Goal: Information Seeking & Learning: Learn about a topic

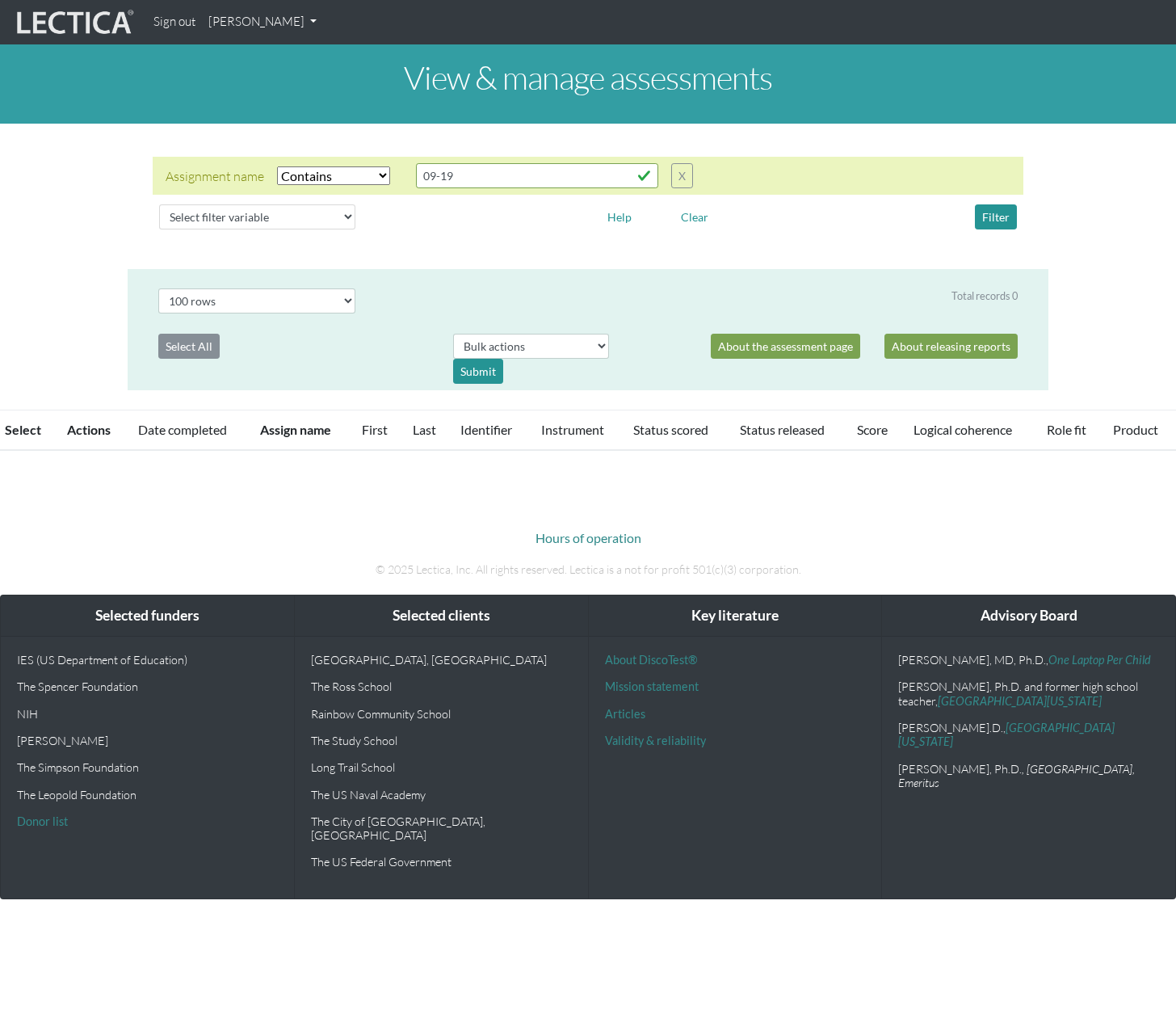
select select "icontains"
select select "100"
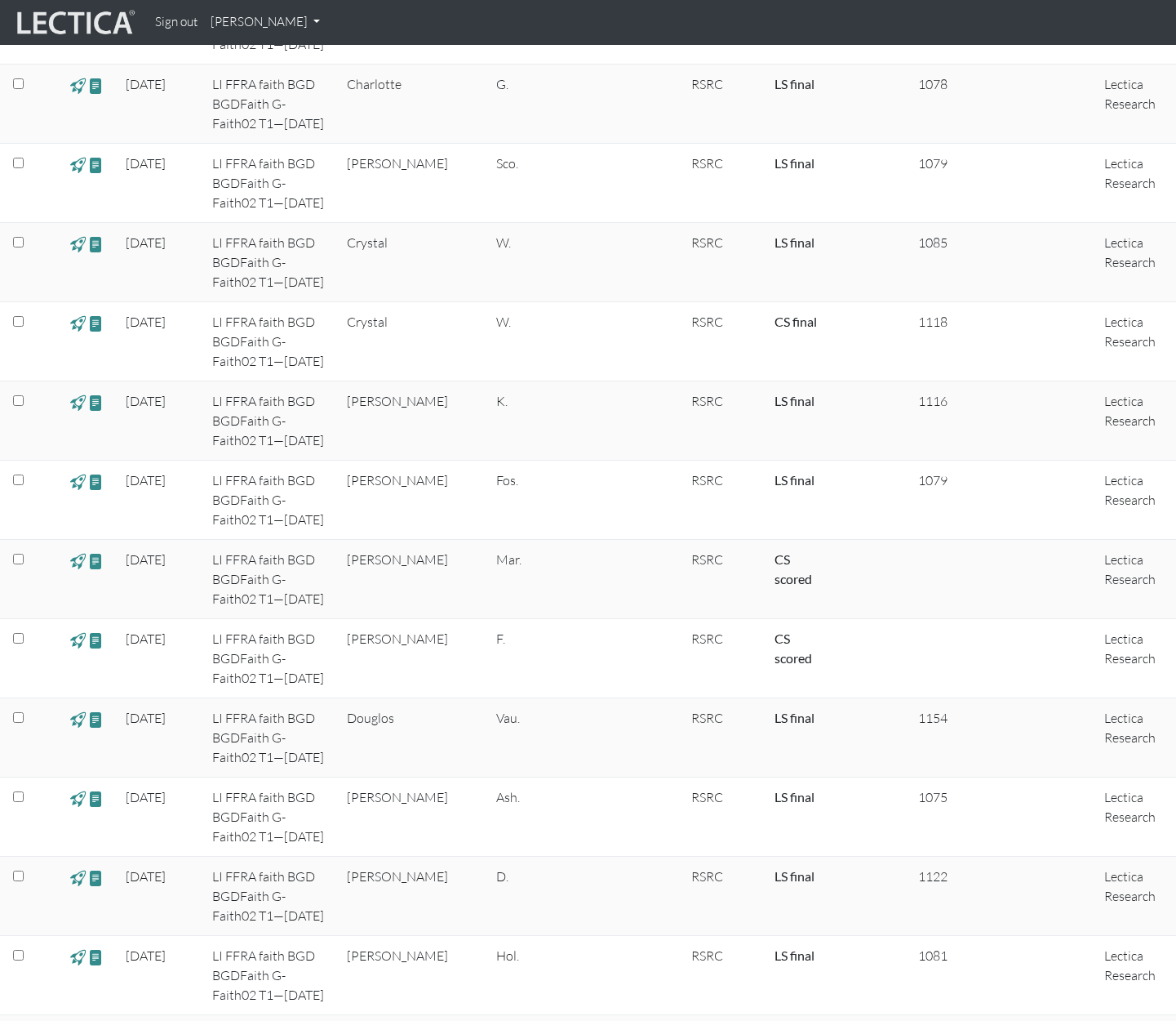
scroll to position [1562, 0]
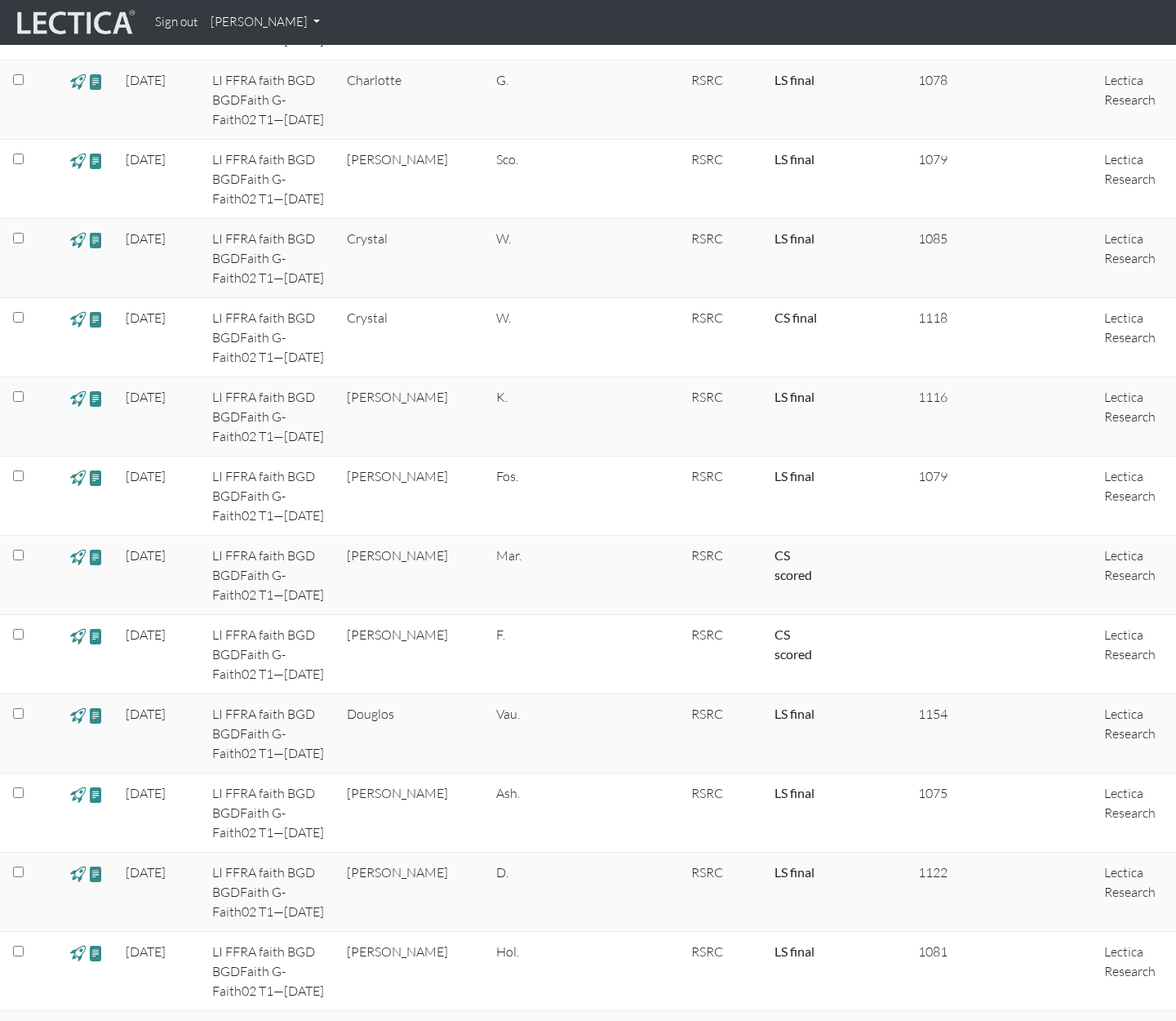
drag, startPoint x: 1185, startPoint y: 66, endPoint x: 1153, endPoint y: 345, distance: 280.8
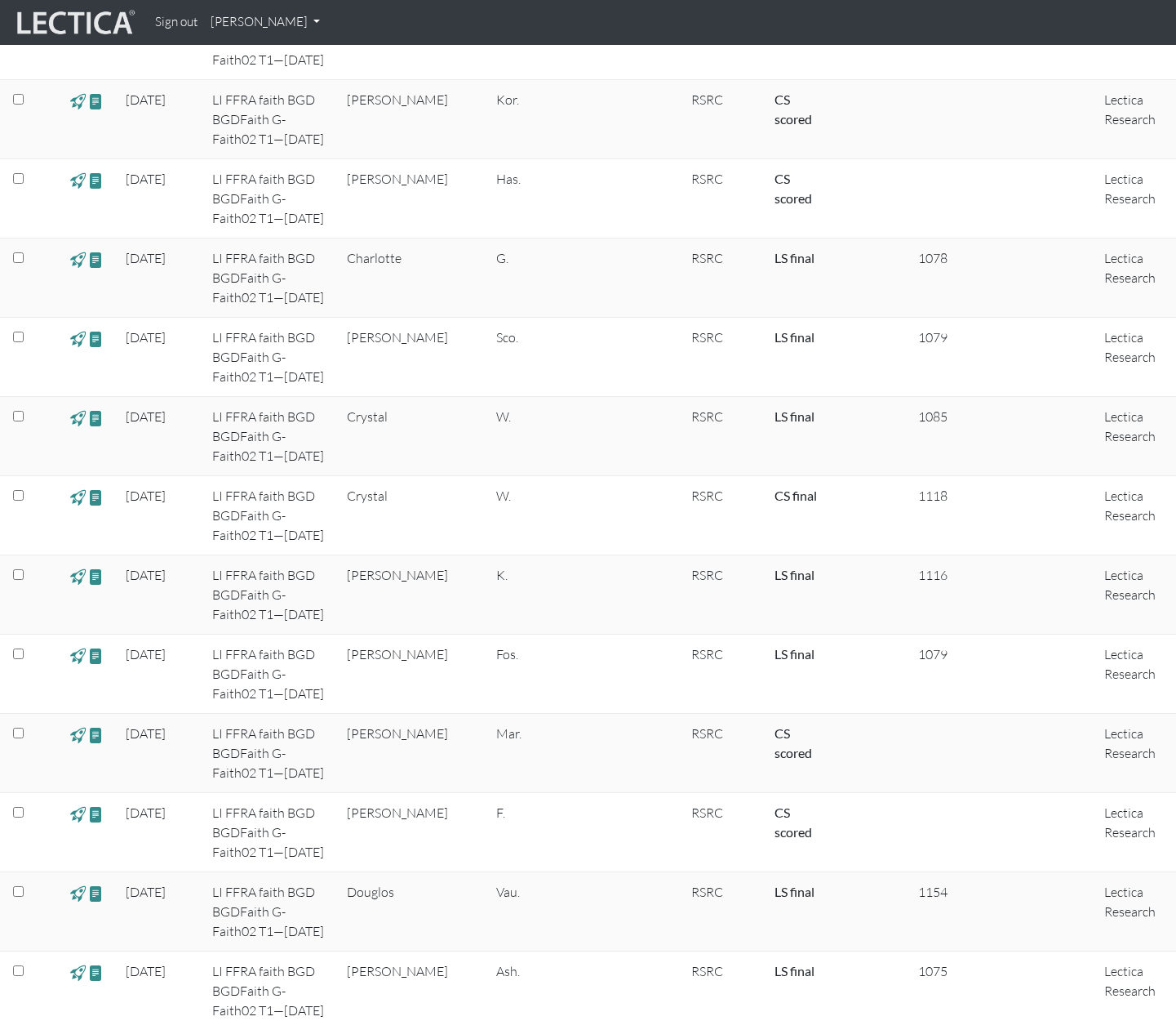
scroll to position [1319, 0]
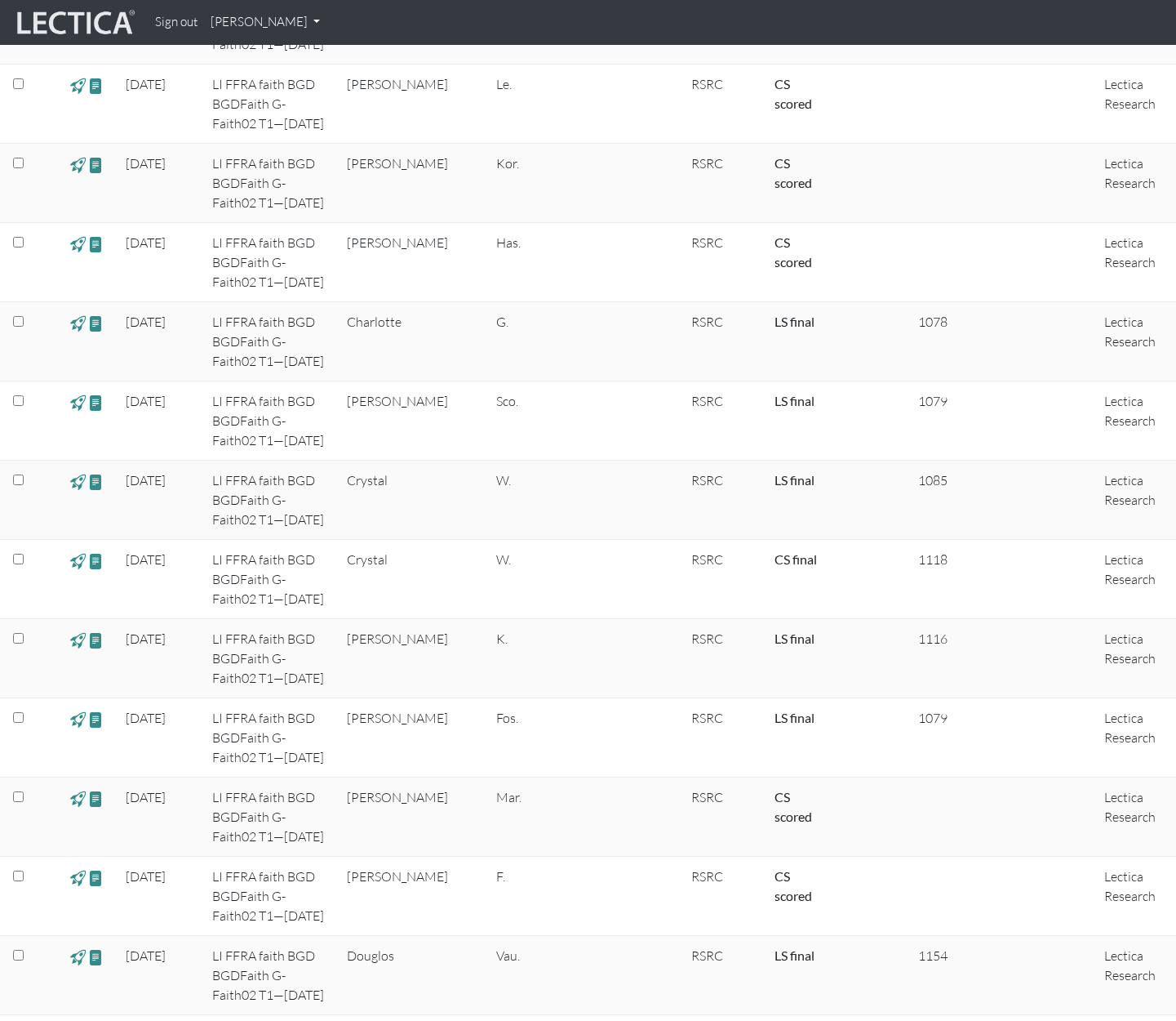
click at [610, 302] on td at bounding box center [646, 342] width 72 height 79
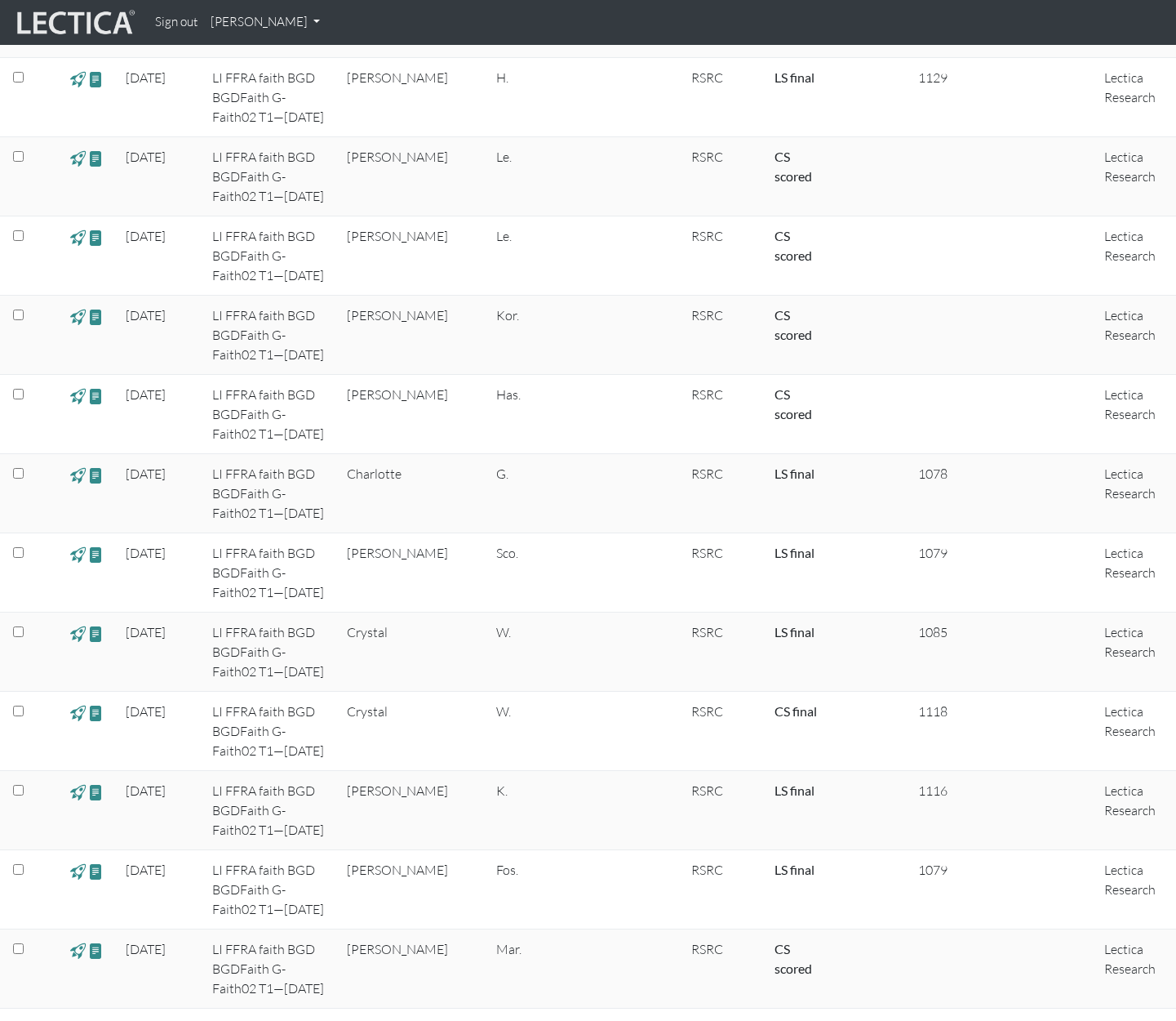
scroll to position [1156, 0]
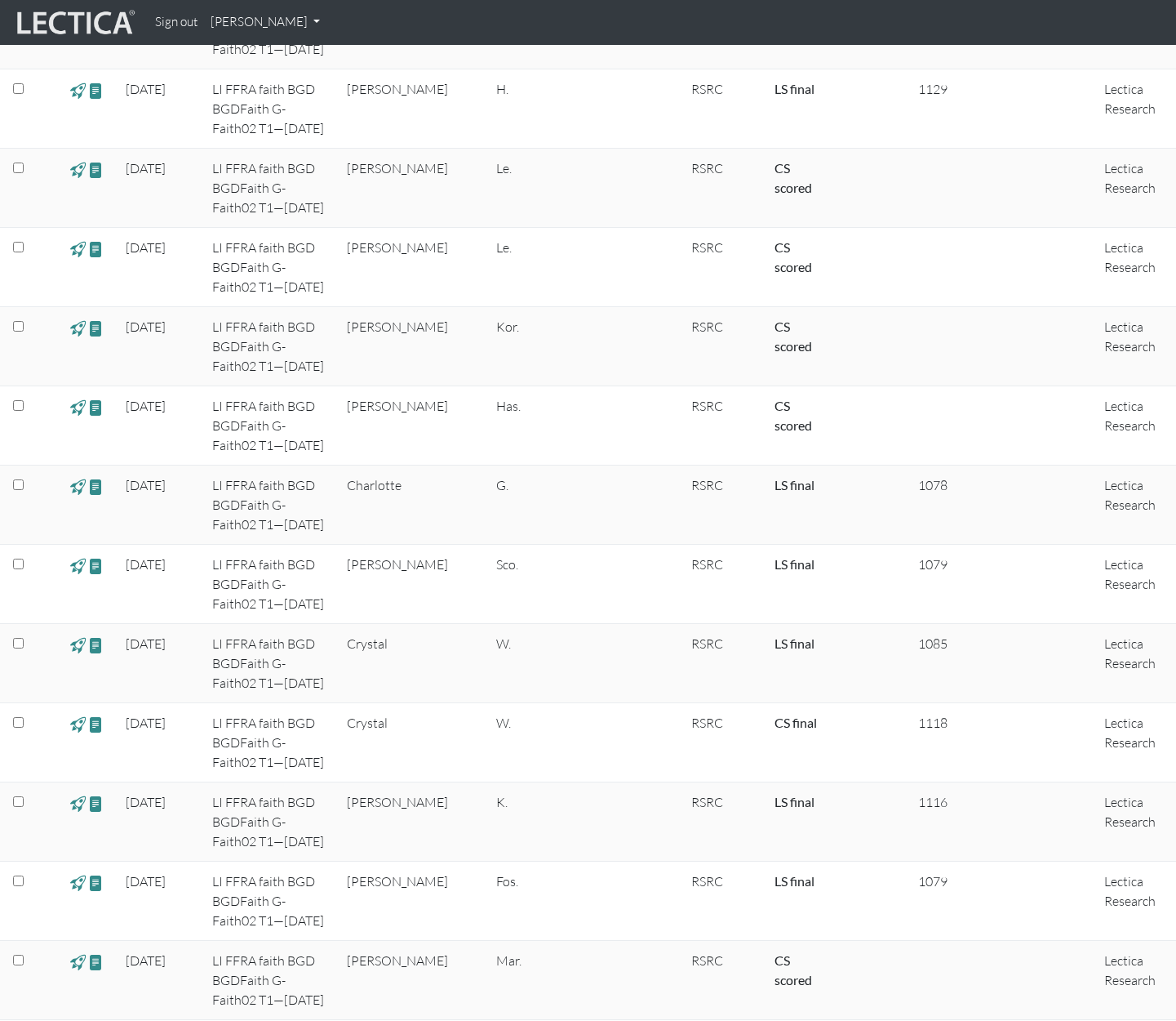
click at [246, 23] on link "[PERSON_NAME]" at bounding box center [265, 23] width 123 height 32
click at [257, 61] on link "My Profile" at bounding box center [286, 60] width 130 height 20
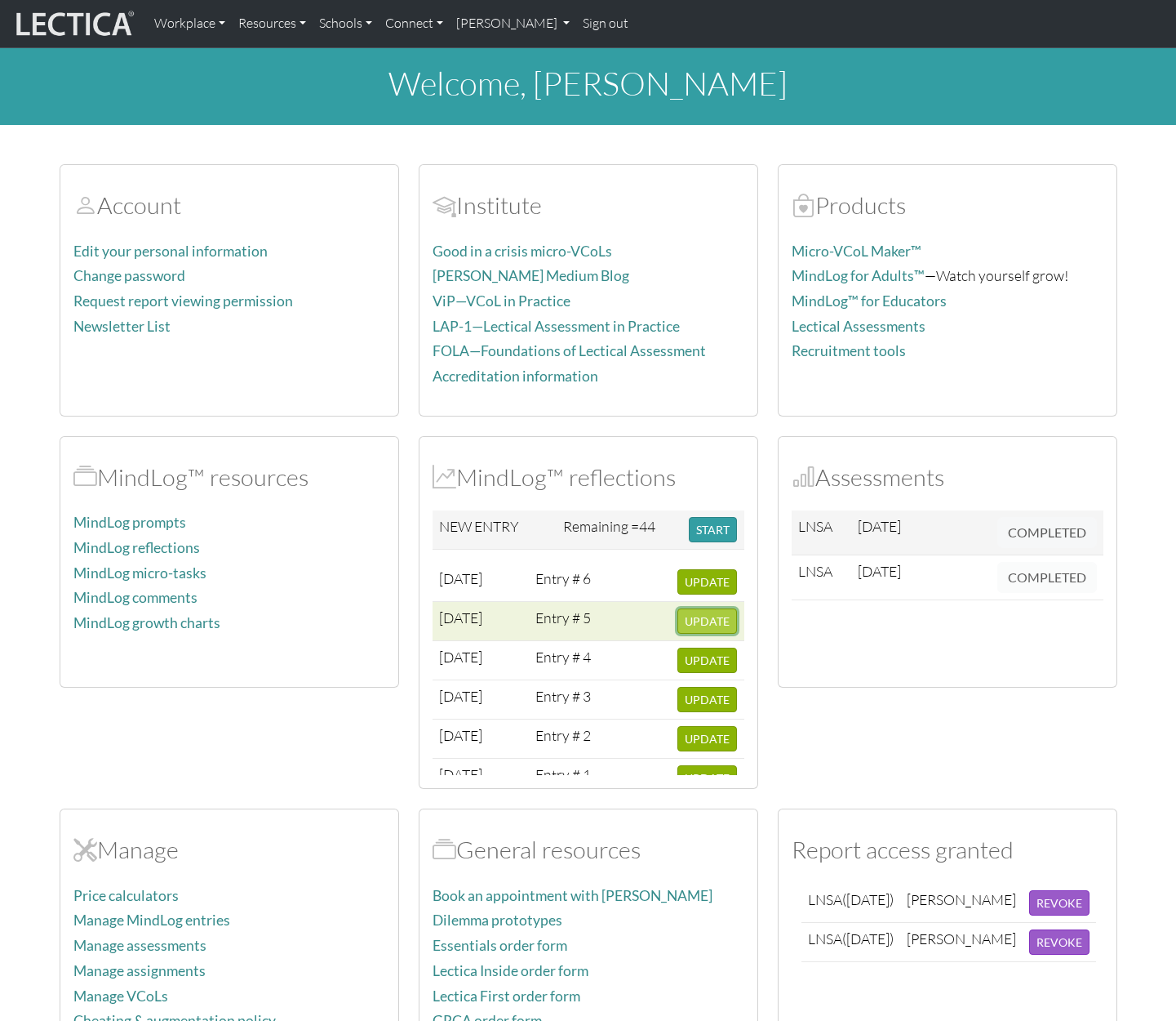
click at [695, 625] on span "UPDATE" at bounding box center [707, 621] width 45 height 14
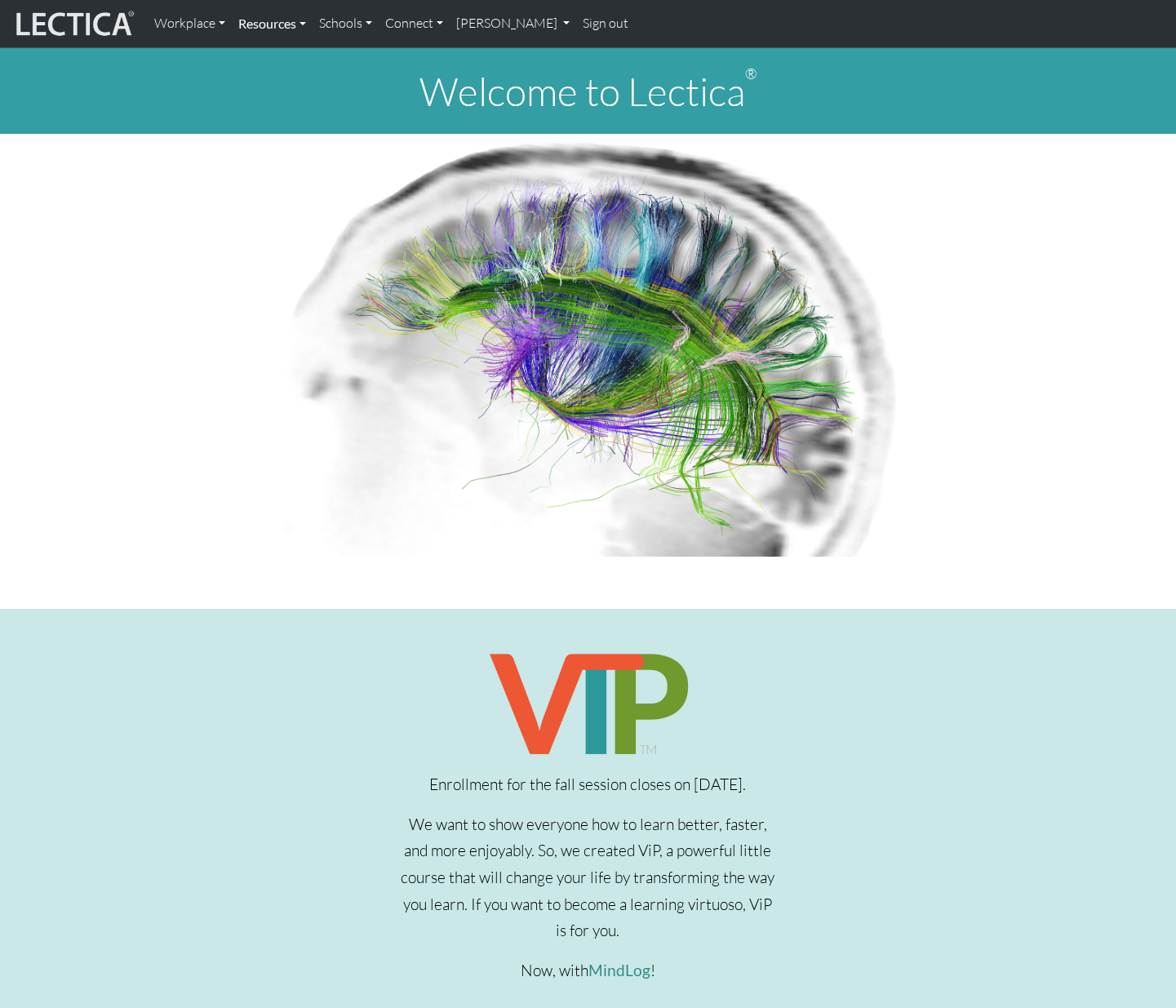
click at [273, 20] on link "Resources" at bounding box center [272, 23] width 81 height 34
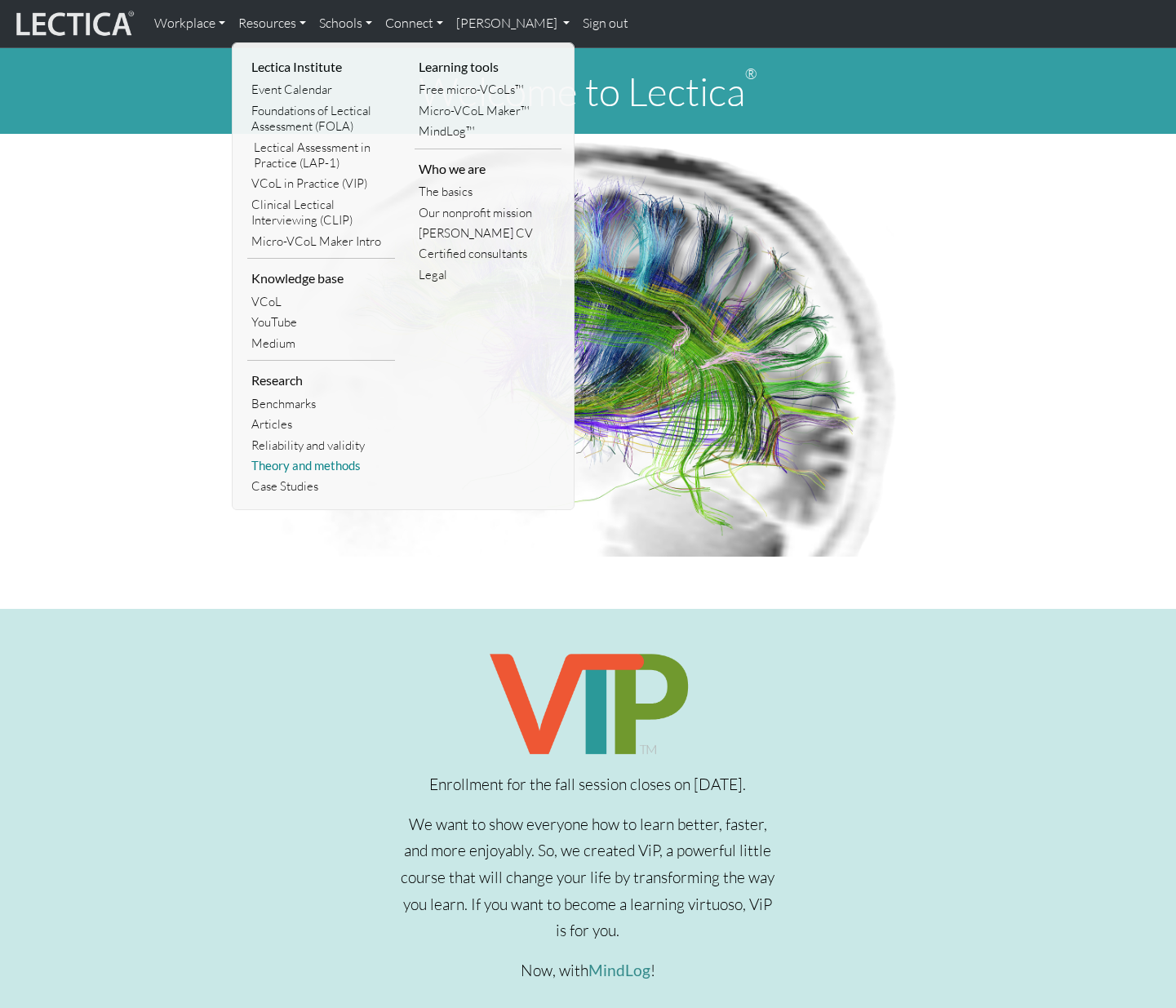
click at [308, 468] on link "Theory and methods" at bounding box center [321, 465] width 148 height 20
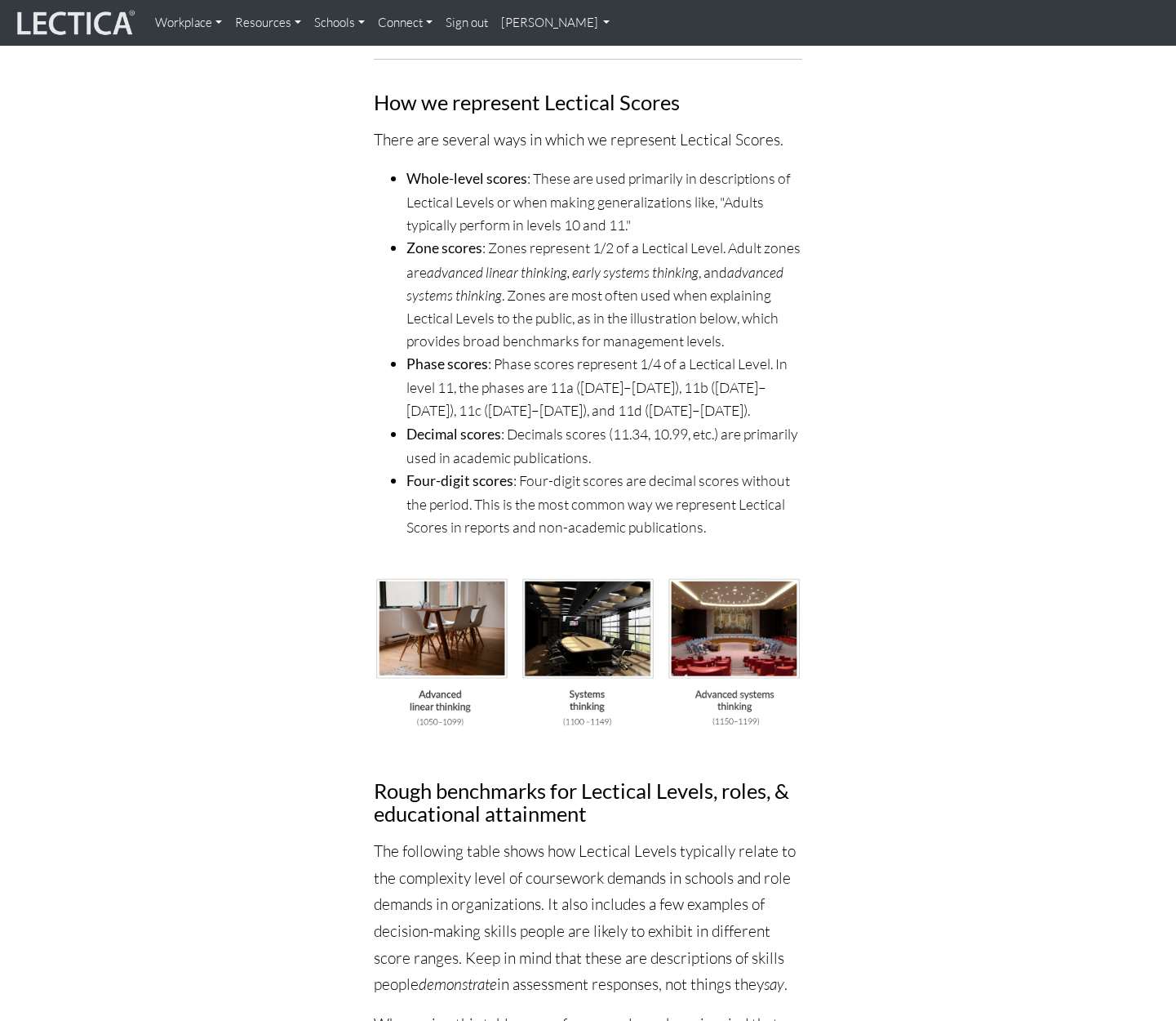
scroll to position [4569, 0]
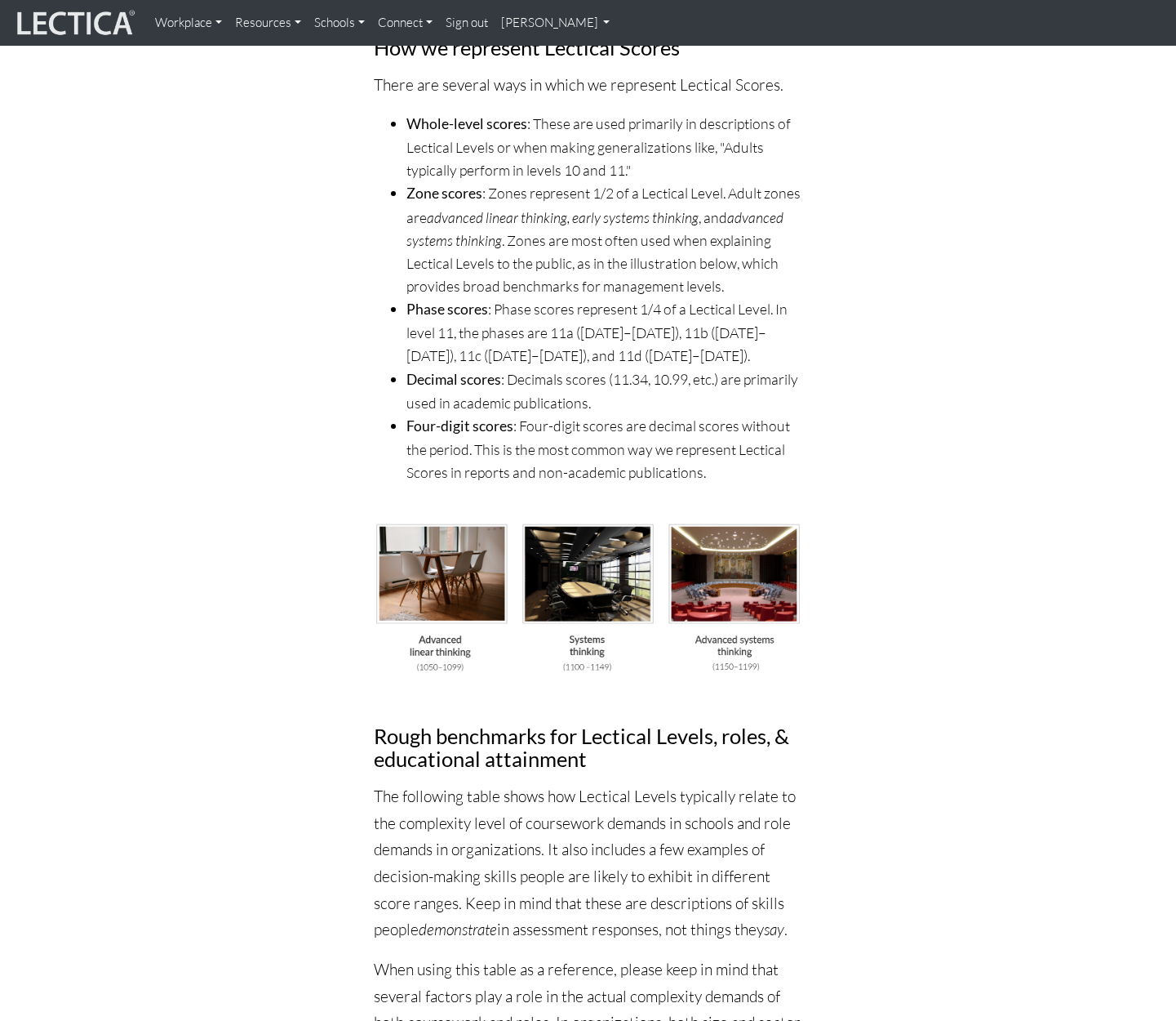
drag, startPoint x: 1184, startPoint y: 560, endPoint x: 1173, endPoint y: 632, distance: 72.8
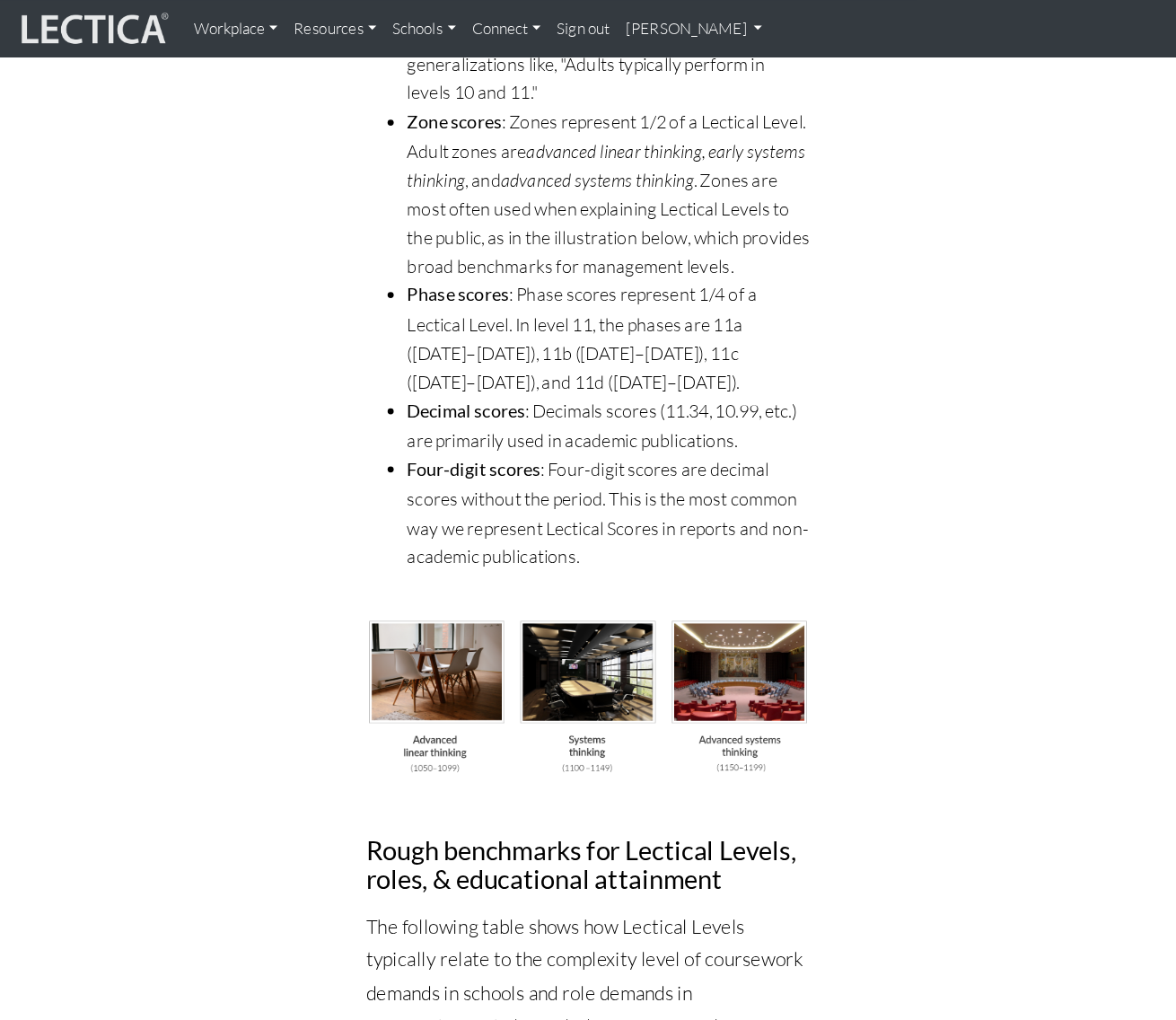
scroll to position [5791, 0]
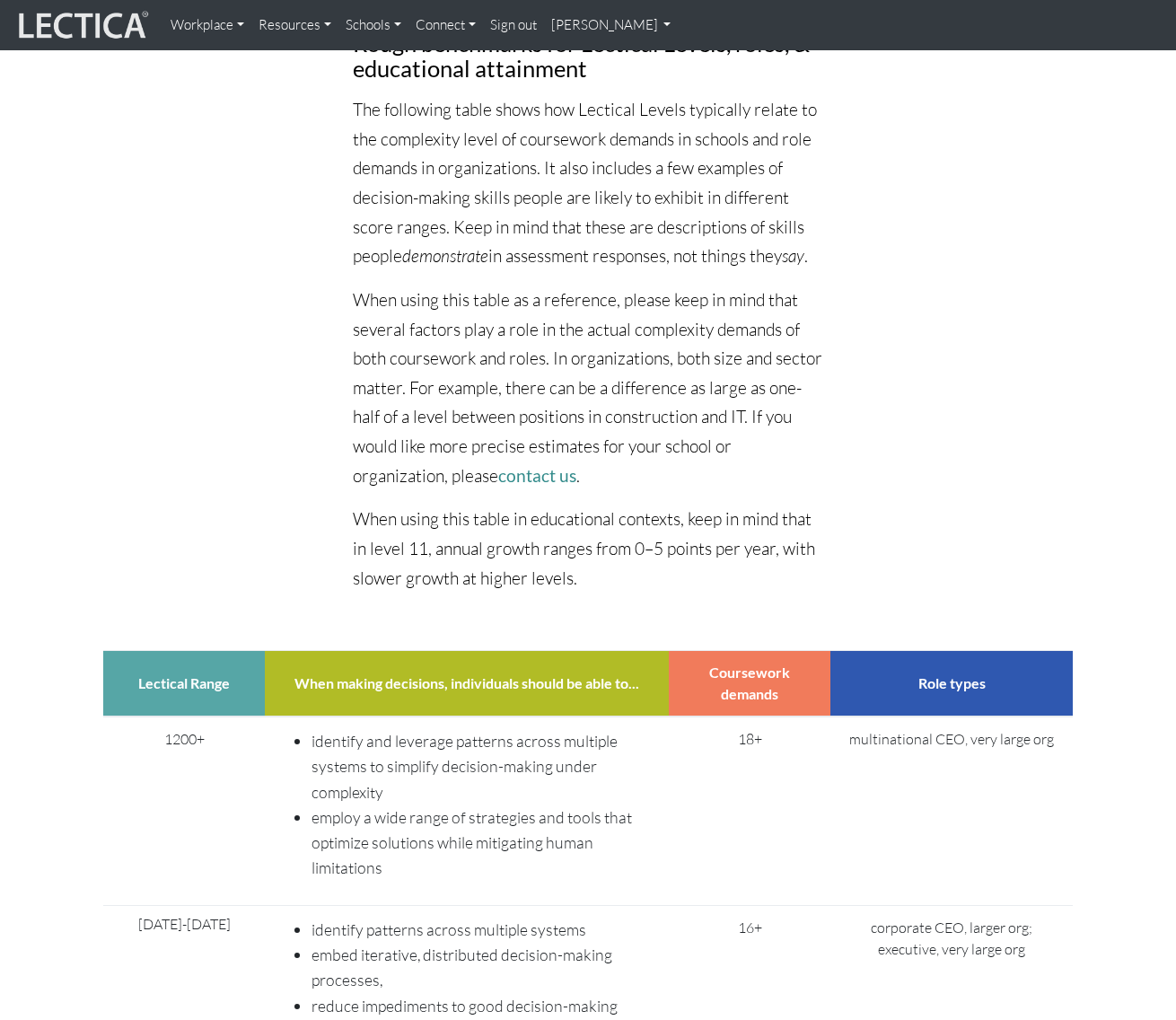
drag, startPoint x: 1012, startPoint y: 7, endPoint x: 1176, endPoint y: 657, distance: 670.4
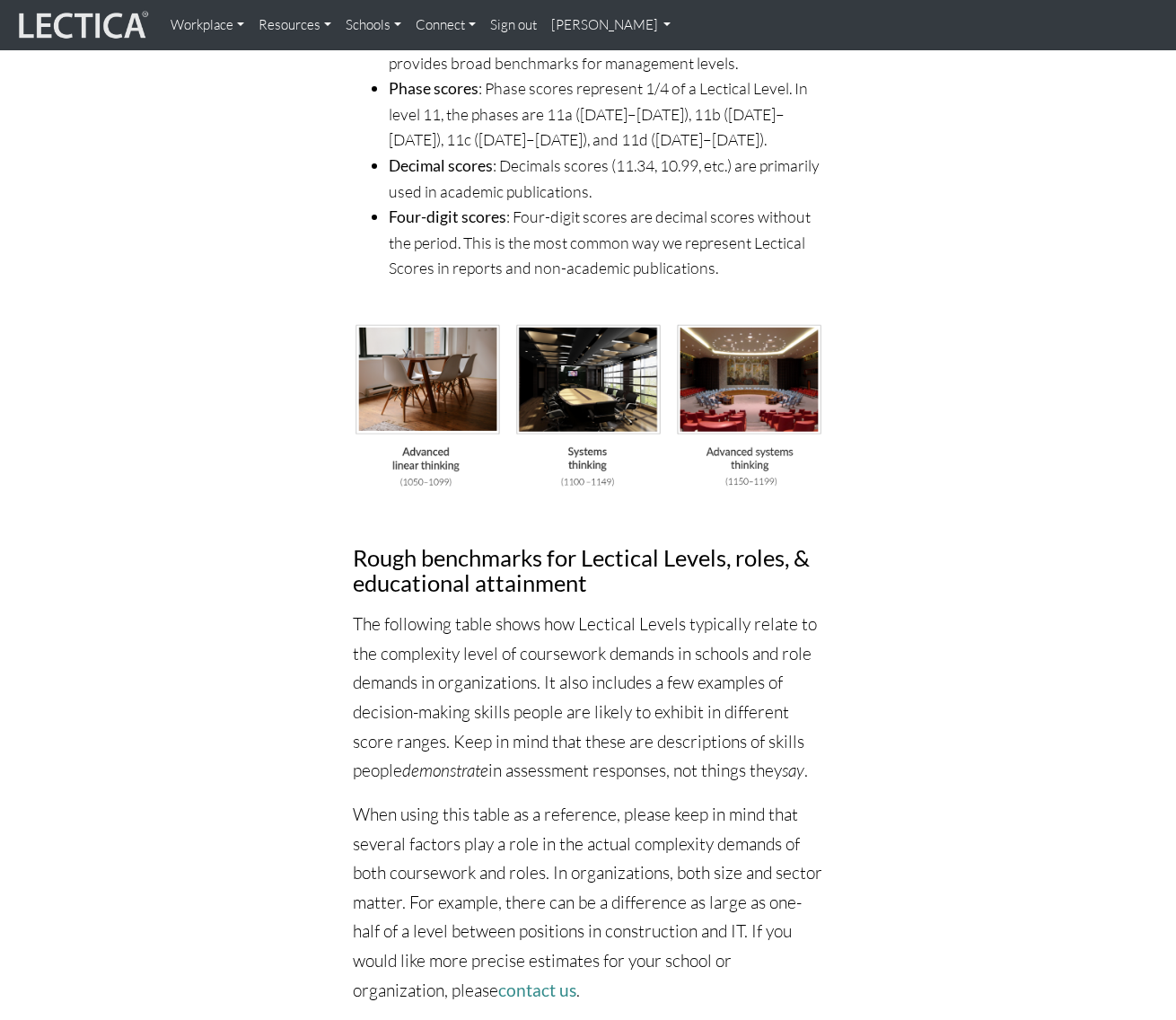
scroll to position [5246, 0]
